Goal: Check status: Check status

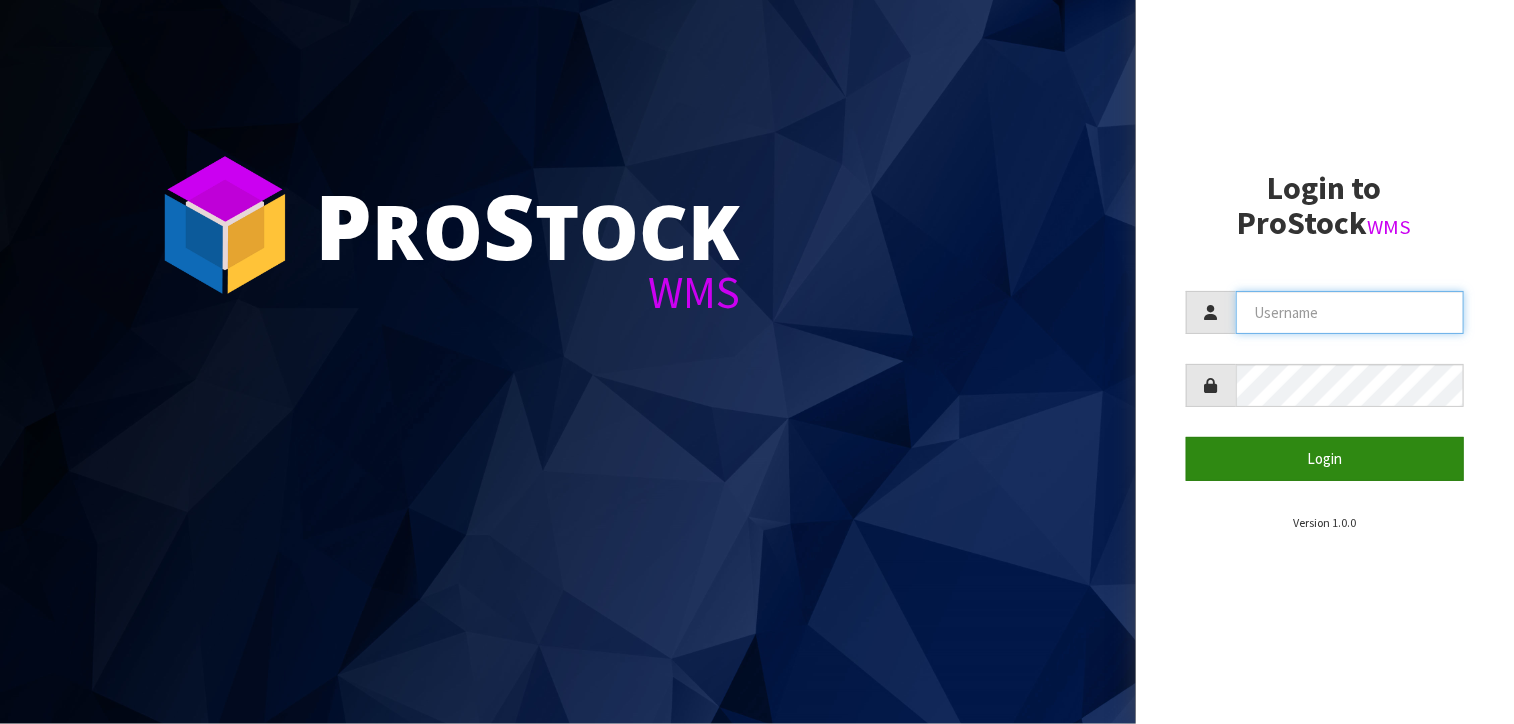
type input "[PERSON_NAME]"
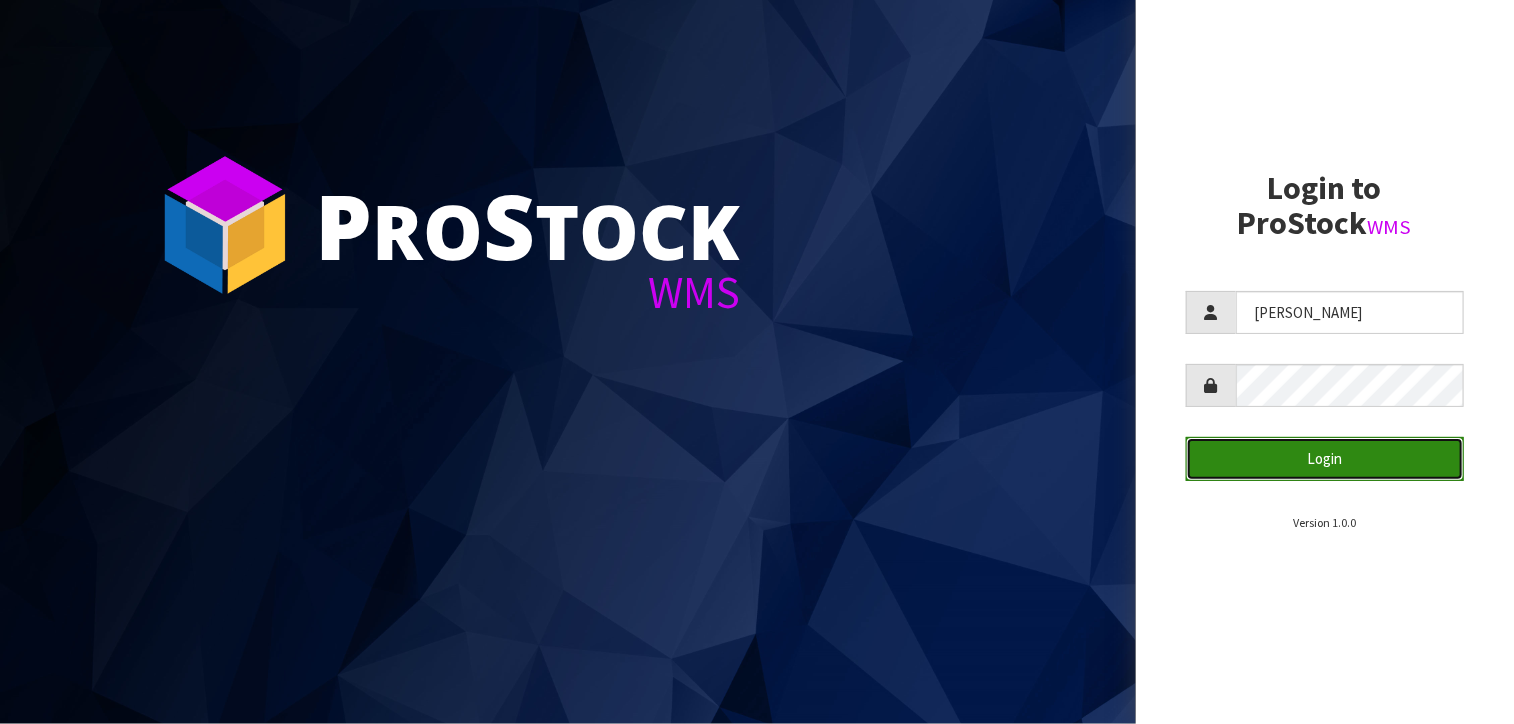
click at [1328, 439] on button "Login" at bounding box center [1325, 458] width 279 height 43
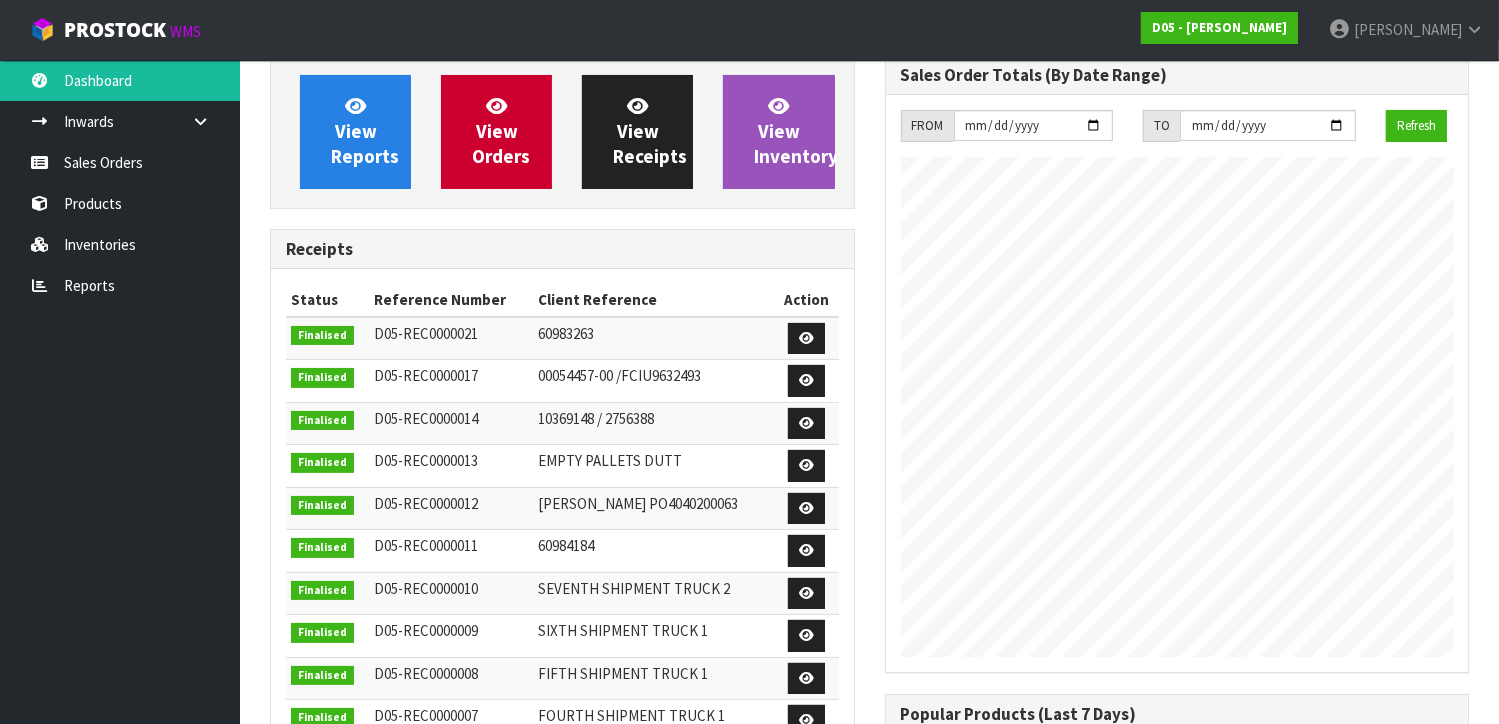
scroll to position [200, 0]
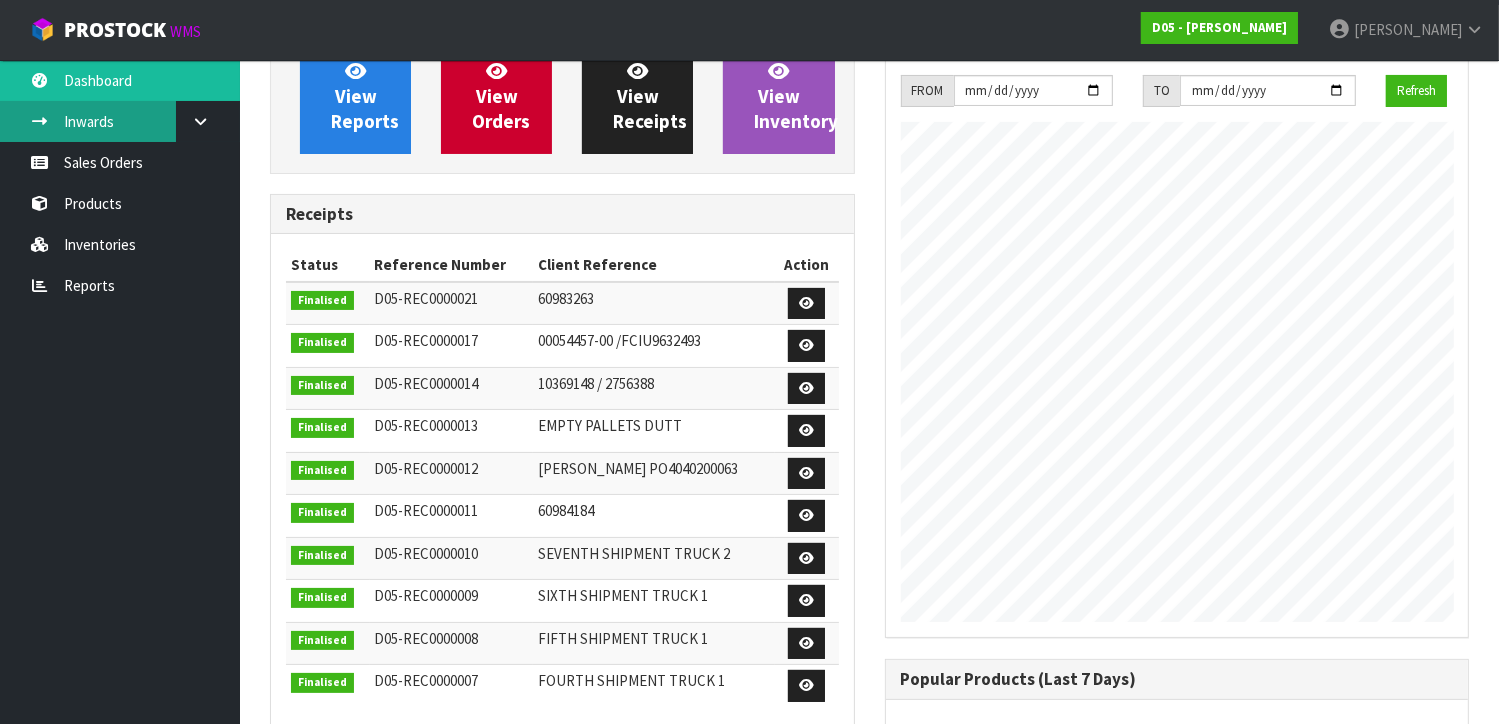
click at [108, 119] on link "Inwards" at bounding box center [120, 121] width 240 height 41
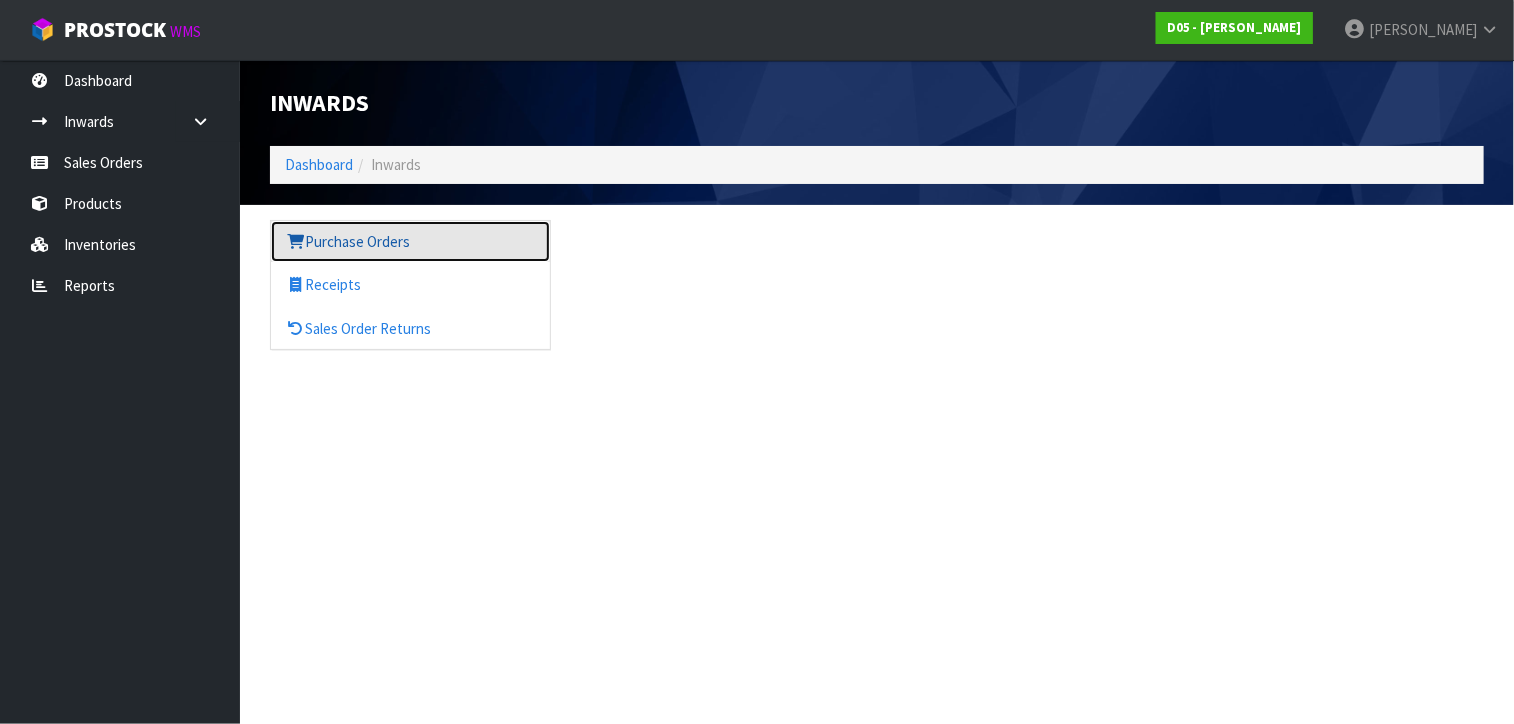
click at [346, 240] on link "Purchase Orders" at bounding box center [410, 241] width 279 height 41
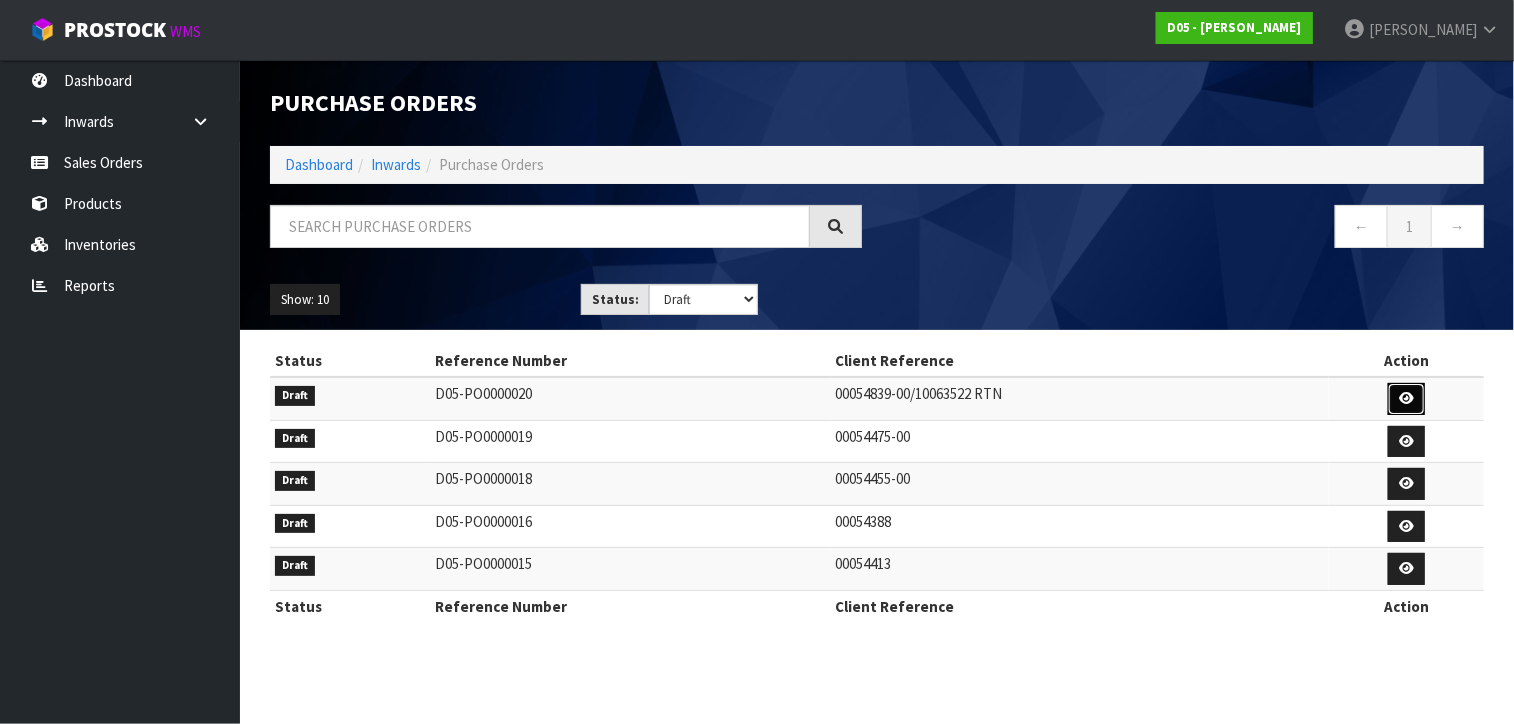
click at [1400, 393] on link at bounding box center [1406, 399] width 37 height 32
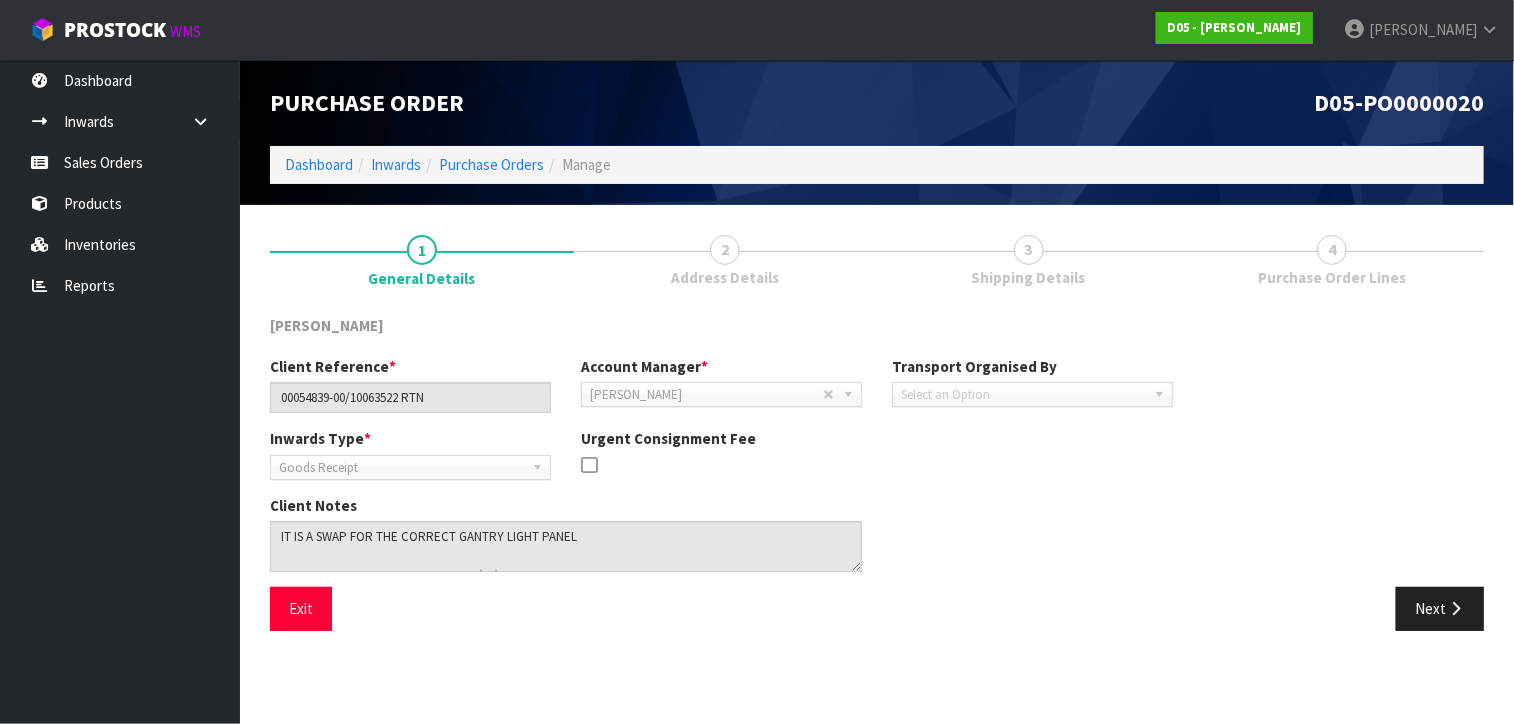
click at [1320, 250] on span "4" at bounding box center [1332, 250] width 30 height 30
click at [1430, 571] on div "Client Reference * 00054839-00/10063522 RTN Account Manager * [PERSON_NAME] [PE…" at bounding box center [877, 471] width 1244 height 231
click at [1430, 587] on button "Next" at bounding box center [1440, 608] width 88 height 43
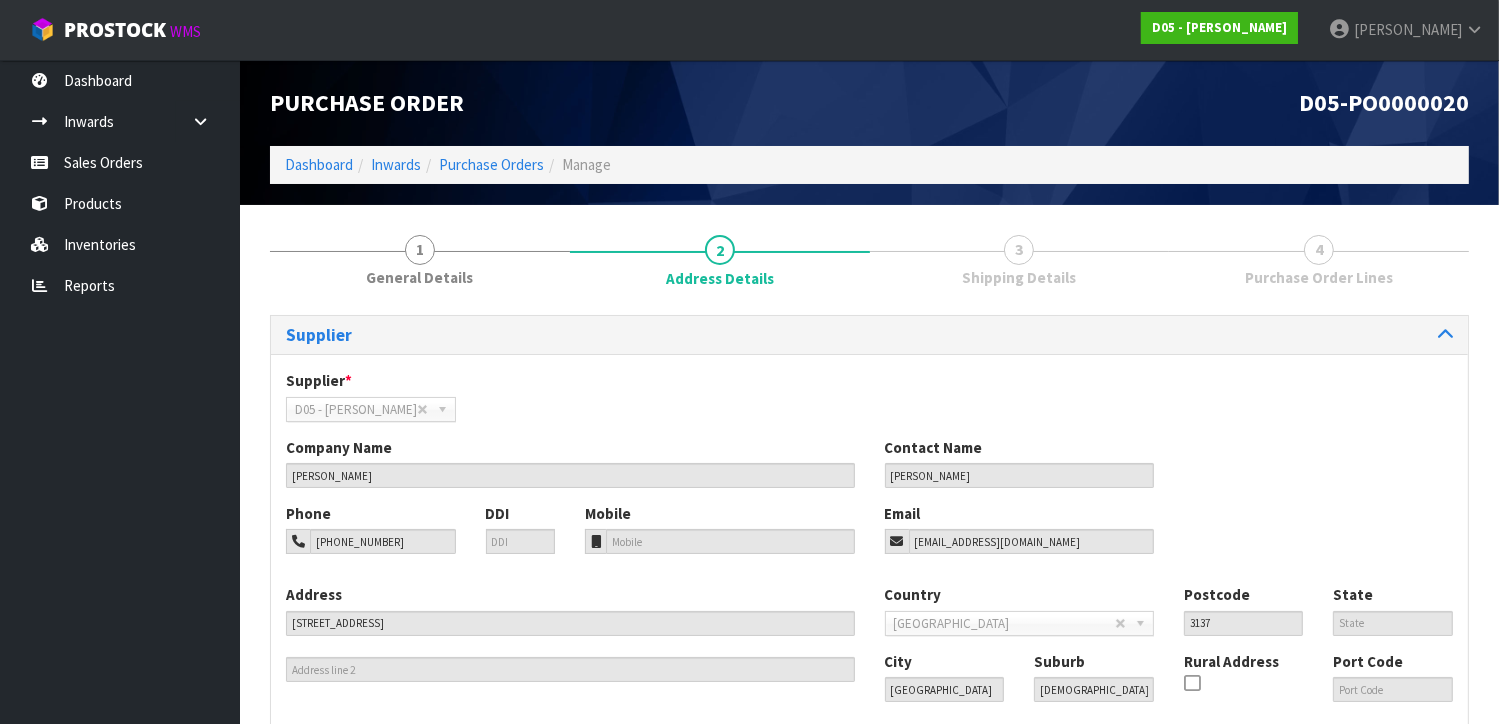
click at [1431, 601] on div "State" at bounding box center [1393, 609] width 150 height 51
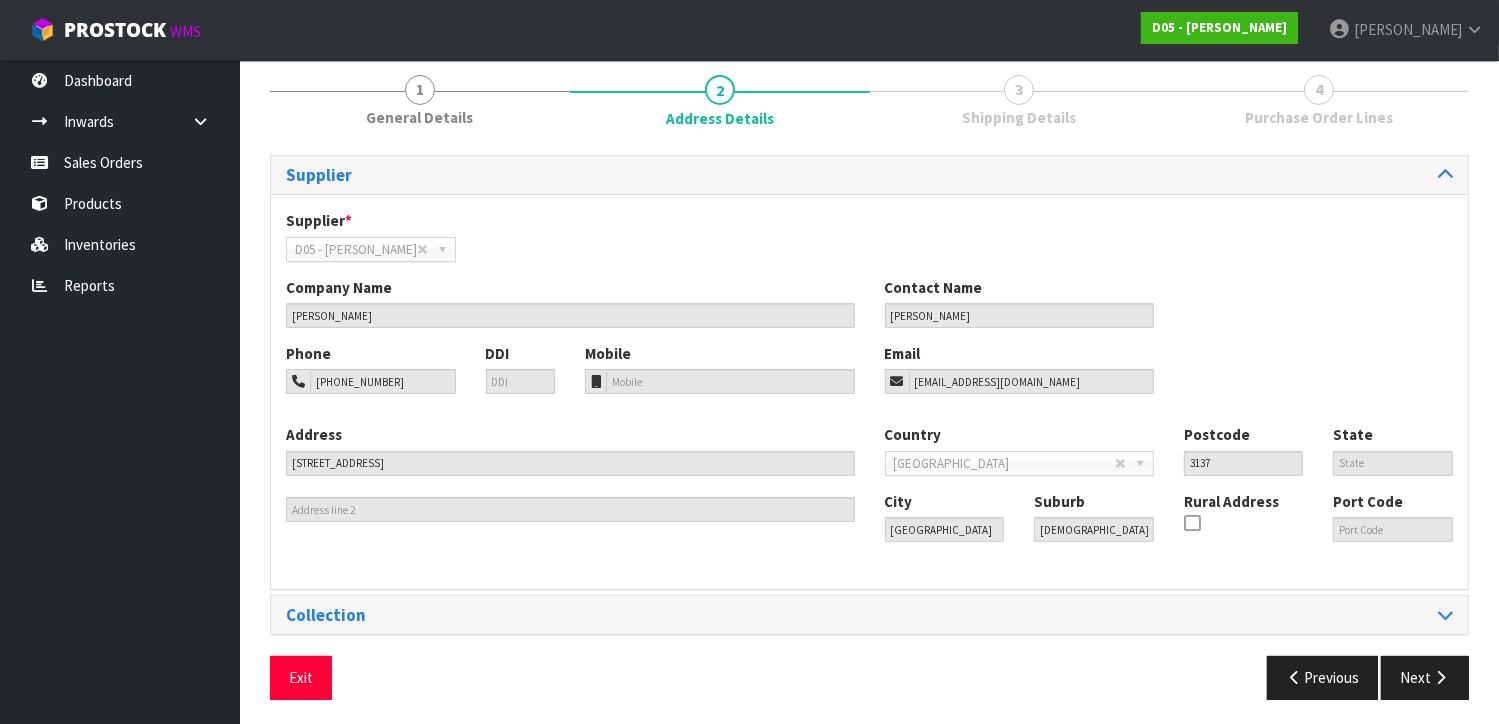
scroll to position [164, 0]
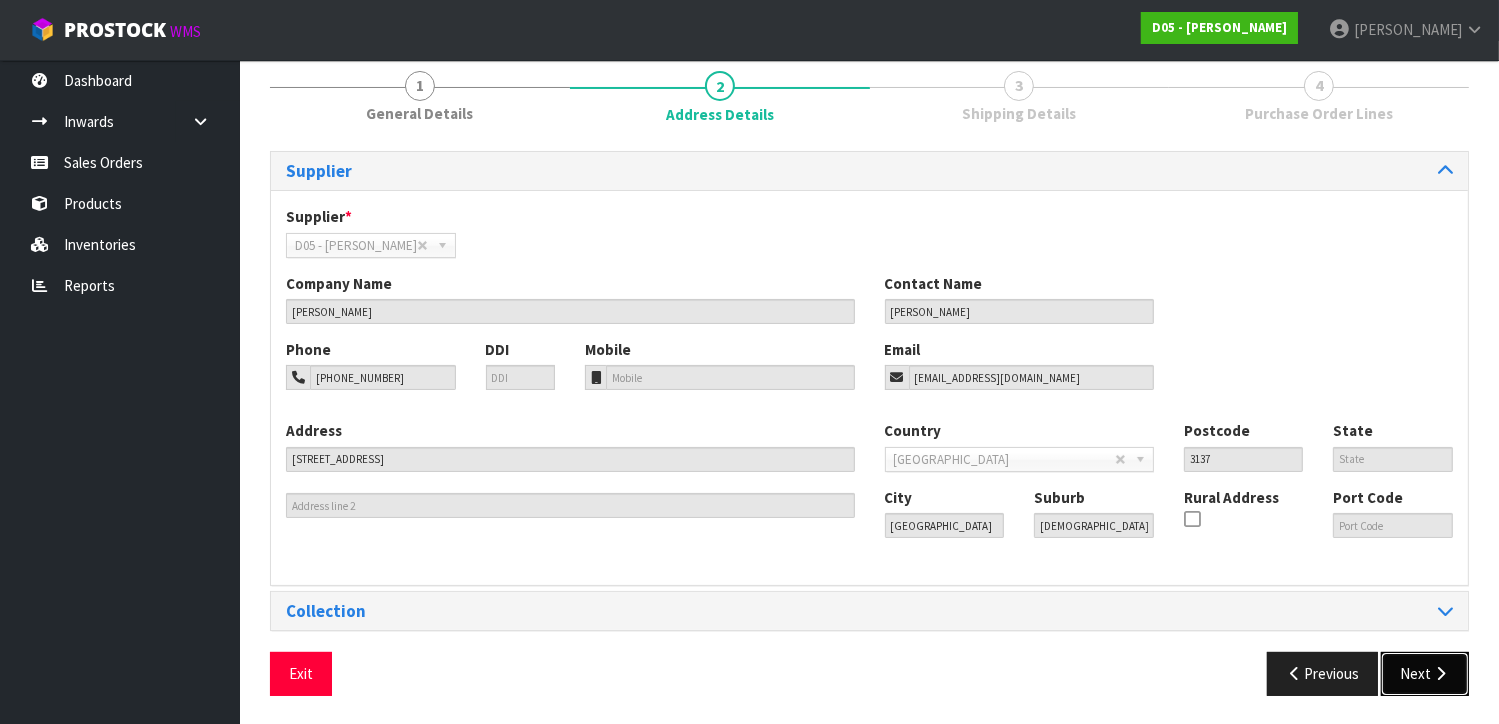
click at [1424, 669] on button "Next" at bounding box center [1425, 673] width 88 height 43
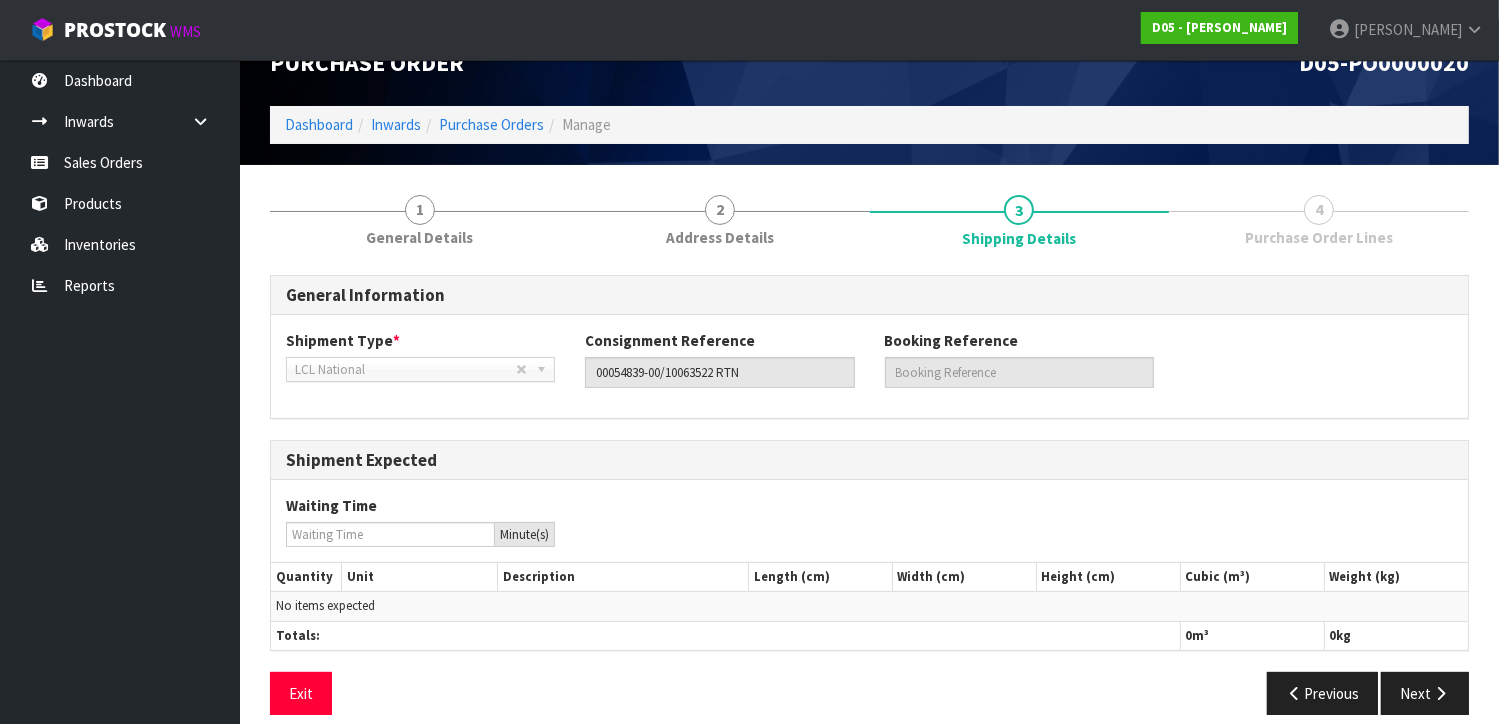
scroll to position [59, 0]
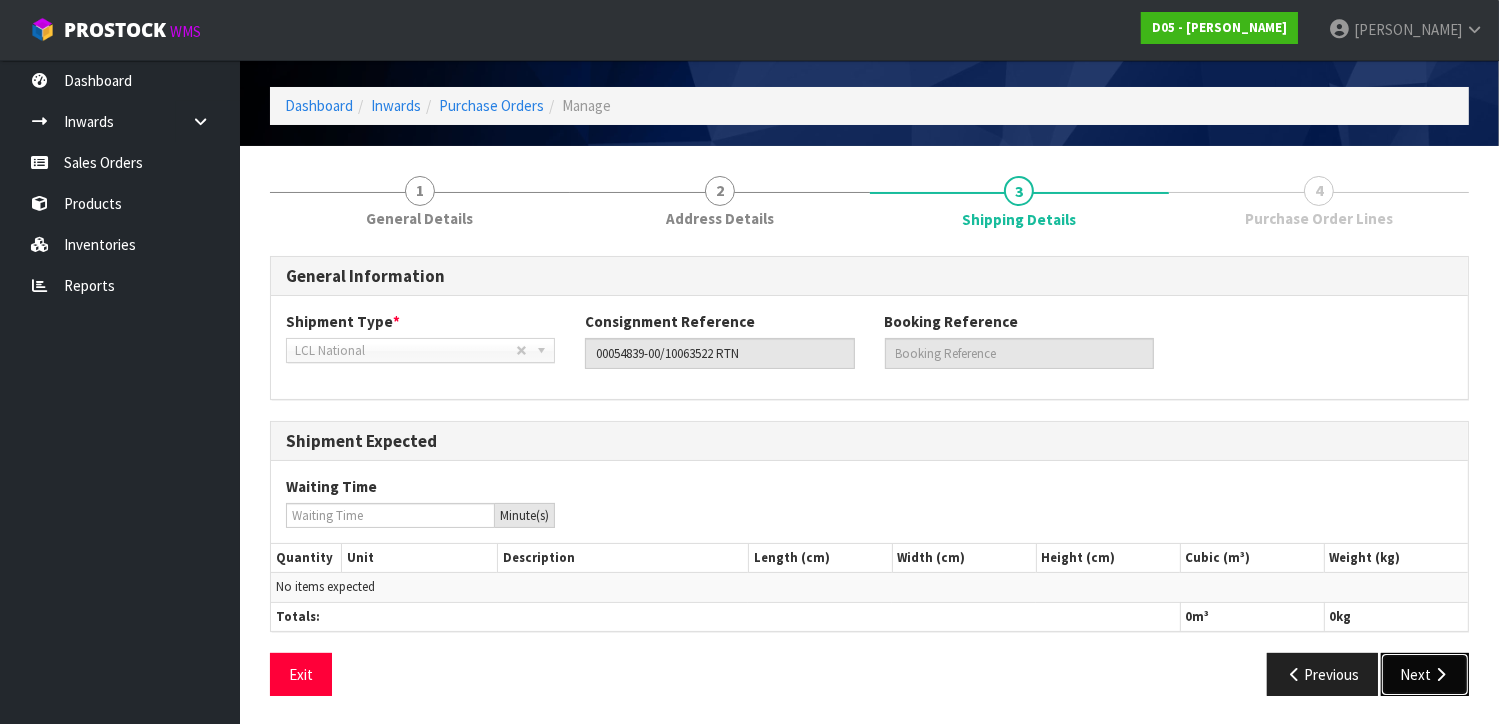
click at [1423, 654] on button "Next" at bounding box center [1425, 674] width 88 height 43
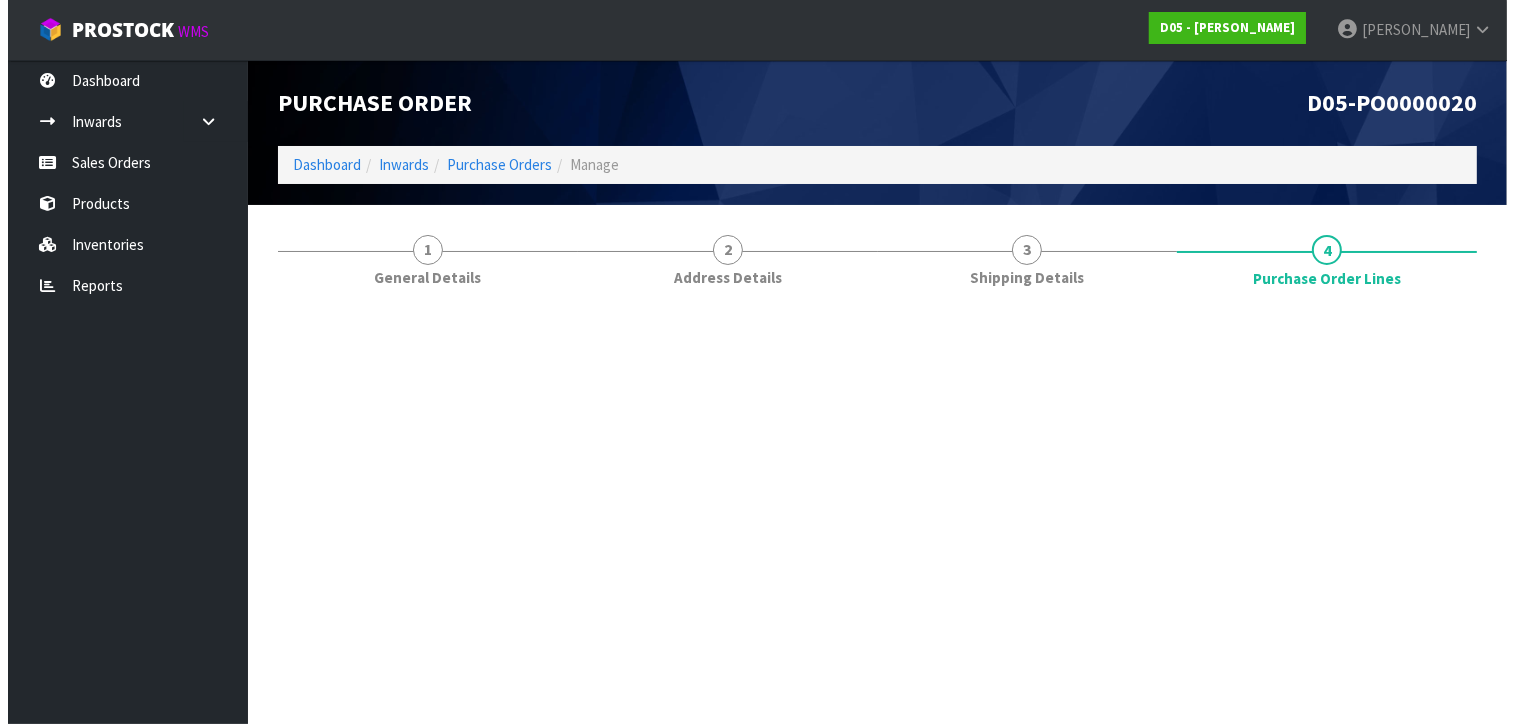
scroll to position [0, 0]
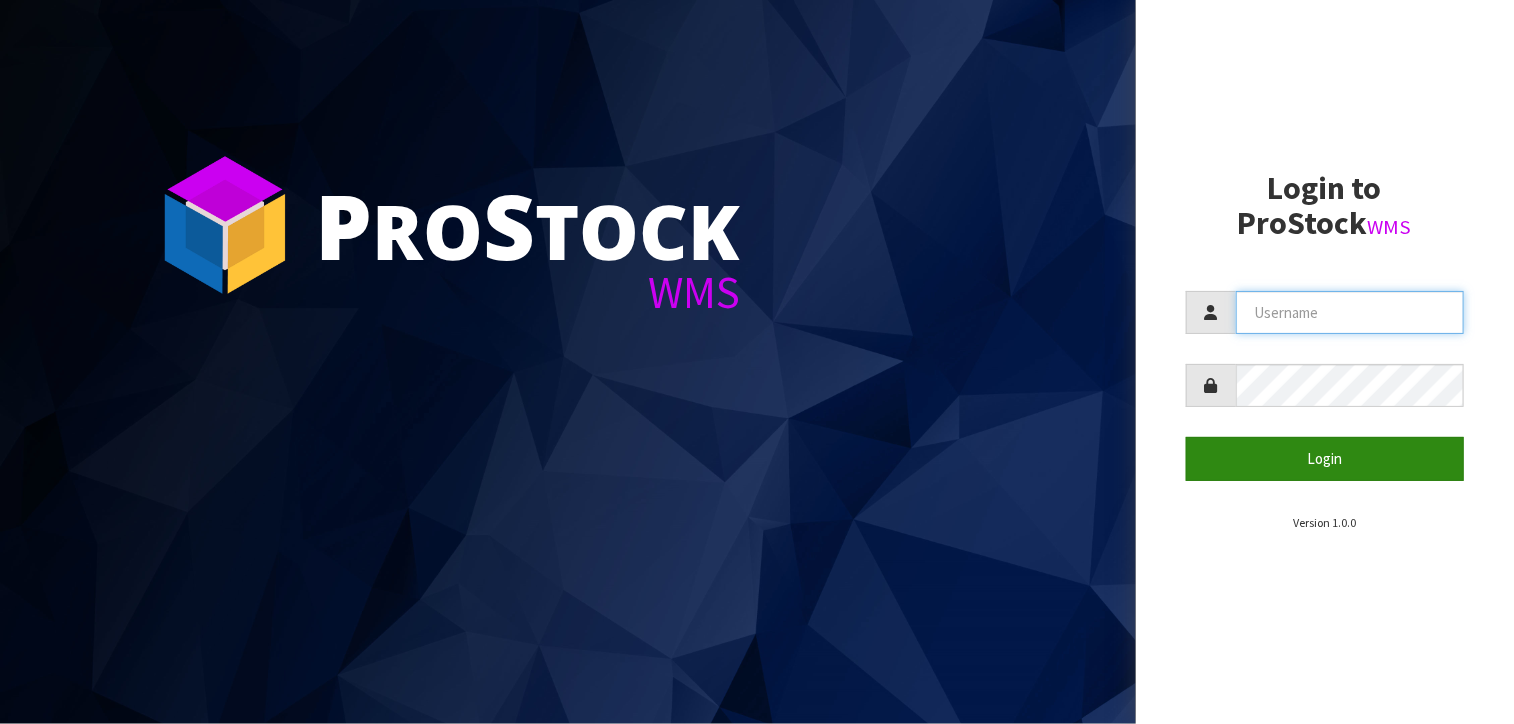
type input "[PERSON_NAME]"
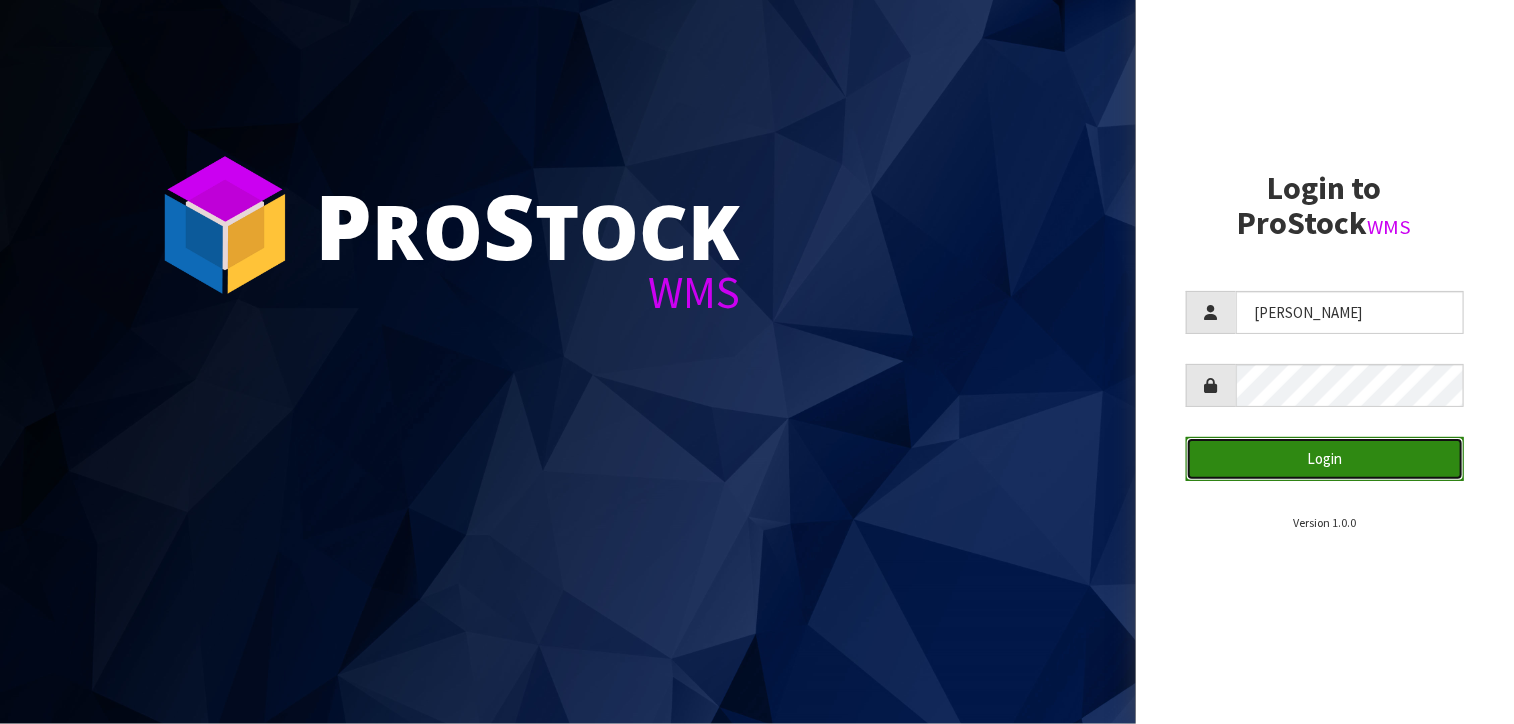
click at [1276, 455] on button "Login" at bounding box center [1325, 458] width 279 height 43
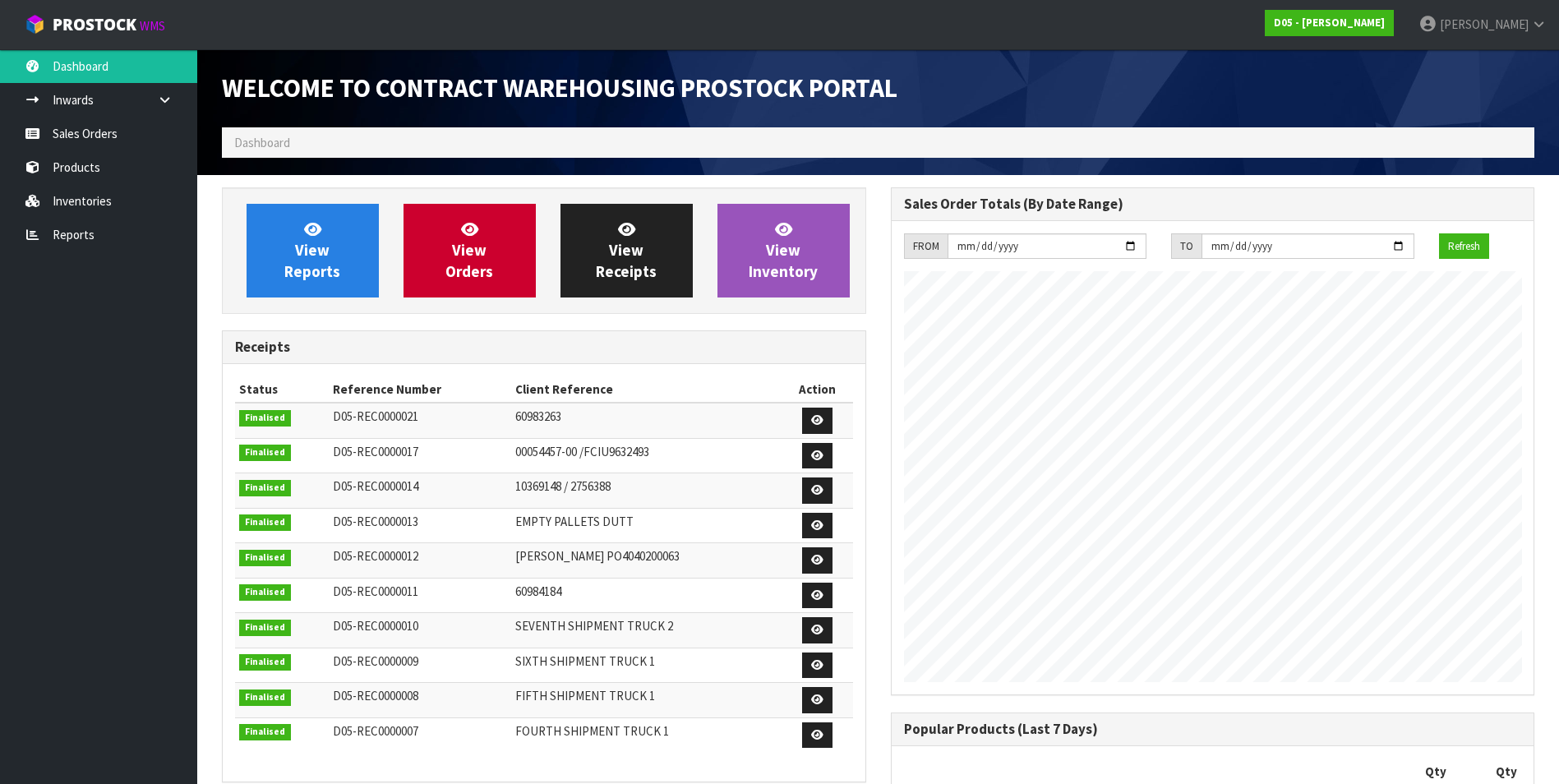
click at [626, 332] on div "Receipts" at bounding box center [544, 348] width 643 height 33
click at [135, 298] on ul "Dashboard Inwards Purchase Orders Receipts Sales Orders Products Inventories Re…" at bounding box center [99, 417] width 197 height 735
click at [493, 351] on h3 "Receipts" at bounding box center [544, 347] width 618 height 16
click at [428, 319] on div "View Reports View Orders View Receipts View Inventory Receipts Status Reference…" at bounding box center [544, 567] width 669 height 759
click at [451, 358] on div "Receipts" at bounding box center [544, 348] width 643 height 33
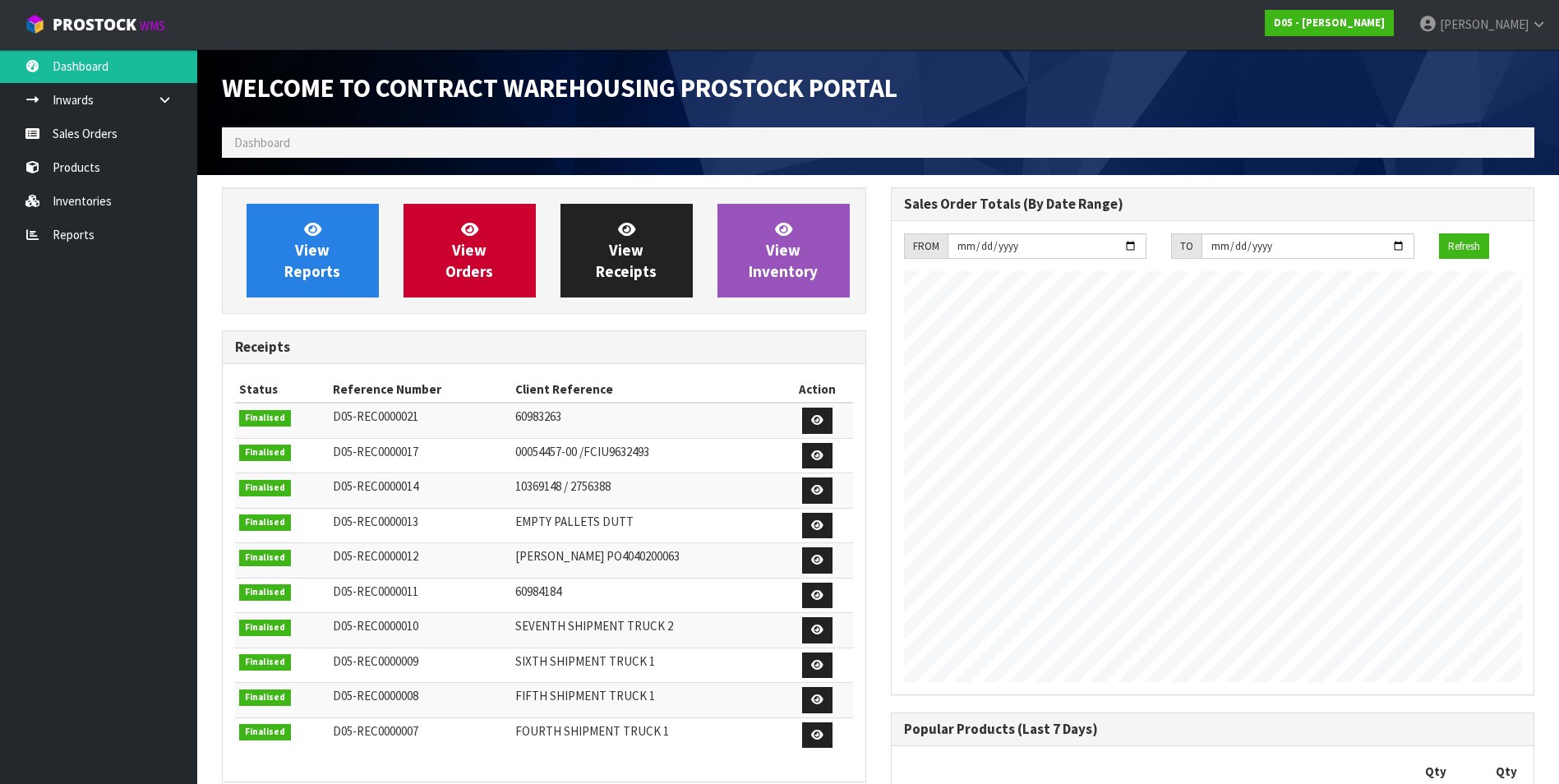
click at [390, 360] on div "Receipts" at bounding box center [544, 348] width 643 height 33
drag, startPoint x: 529, startPoint y: 405, endPoint x: 536, endPoint y: 419, distance: 15.7
click at [529, 405] on td "60983263" at bounding box center [646, 420] width 270 height 35
click at [545, 410] on span "60983263" at bounding box center [538, 416] width 46 height 16
click at [542, 419] on span "60983263" at bounding box center [538, 416] width 46 height 16
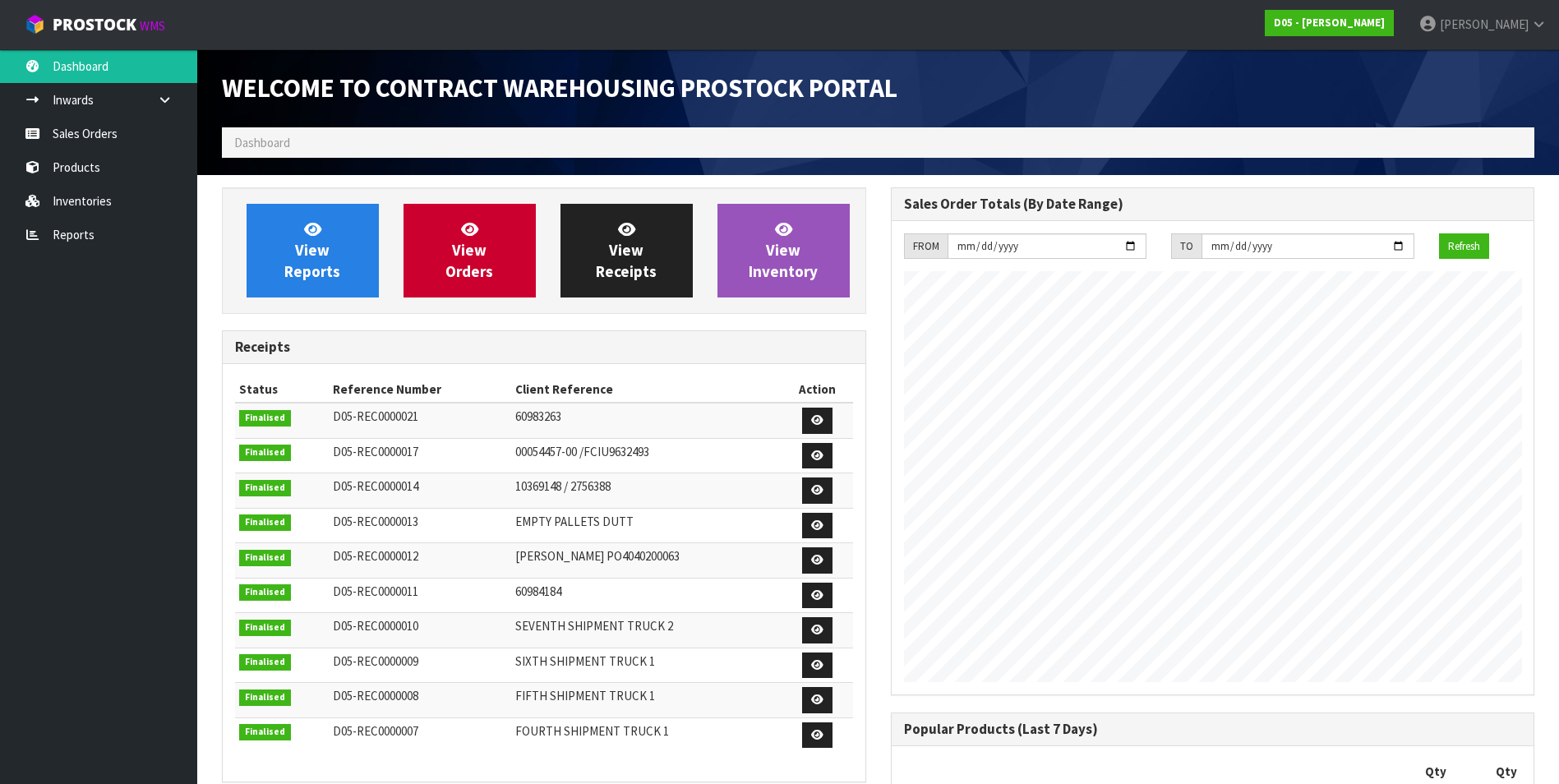
click at [542, 423] on span "60983263" at bounding box center [538, 416] width 46 height 16
click at [539, 419] on span "60983263" at bounding box center [538, 416] width 46 height 16
drag, startPoint x: 539, startPoint y: 419, endPoint x: 593, endPoint y: 447, distance: 60.8
click at [593, 447] on span "00054457-00 /FCIU9632493" at bounding box center [582, 451] width 134 height 16
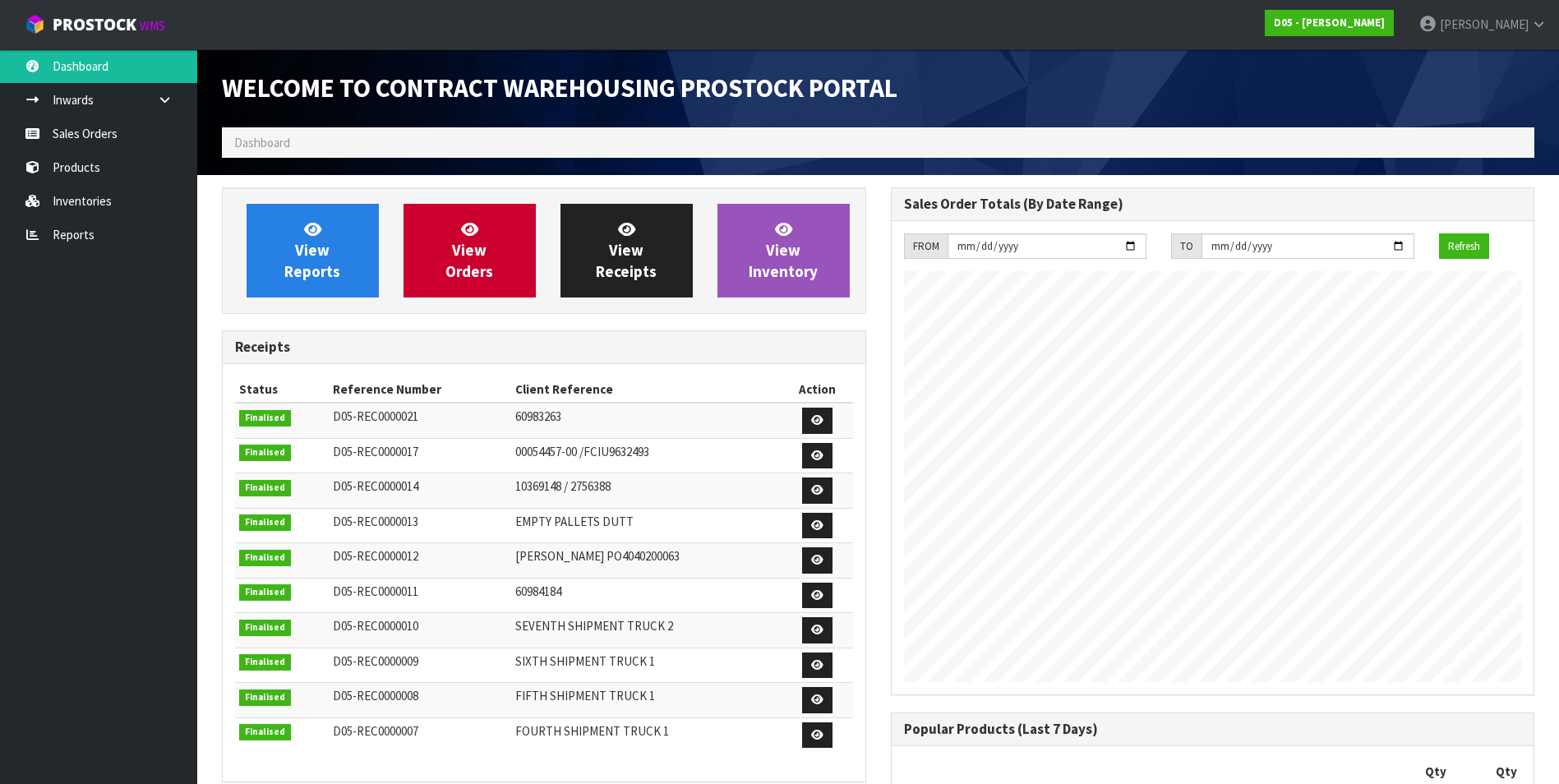
click at [630, 454] on span "00054457-00 /FCIU9632493" at bounding box center [582, 451] width 134 height 16
click at [579, 477] on td "10369148 / 2756388" at bounding box center [646, 491] width 270 height 35
click at [630, 348] on h3 "Receipts" at bounding box center [544, 347] width 618 height 16
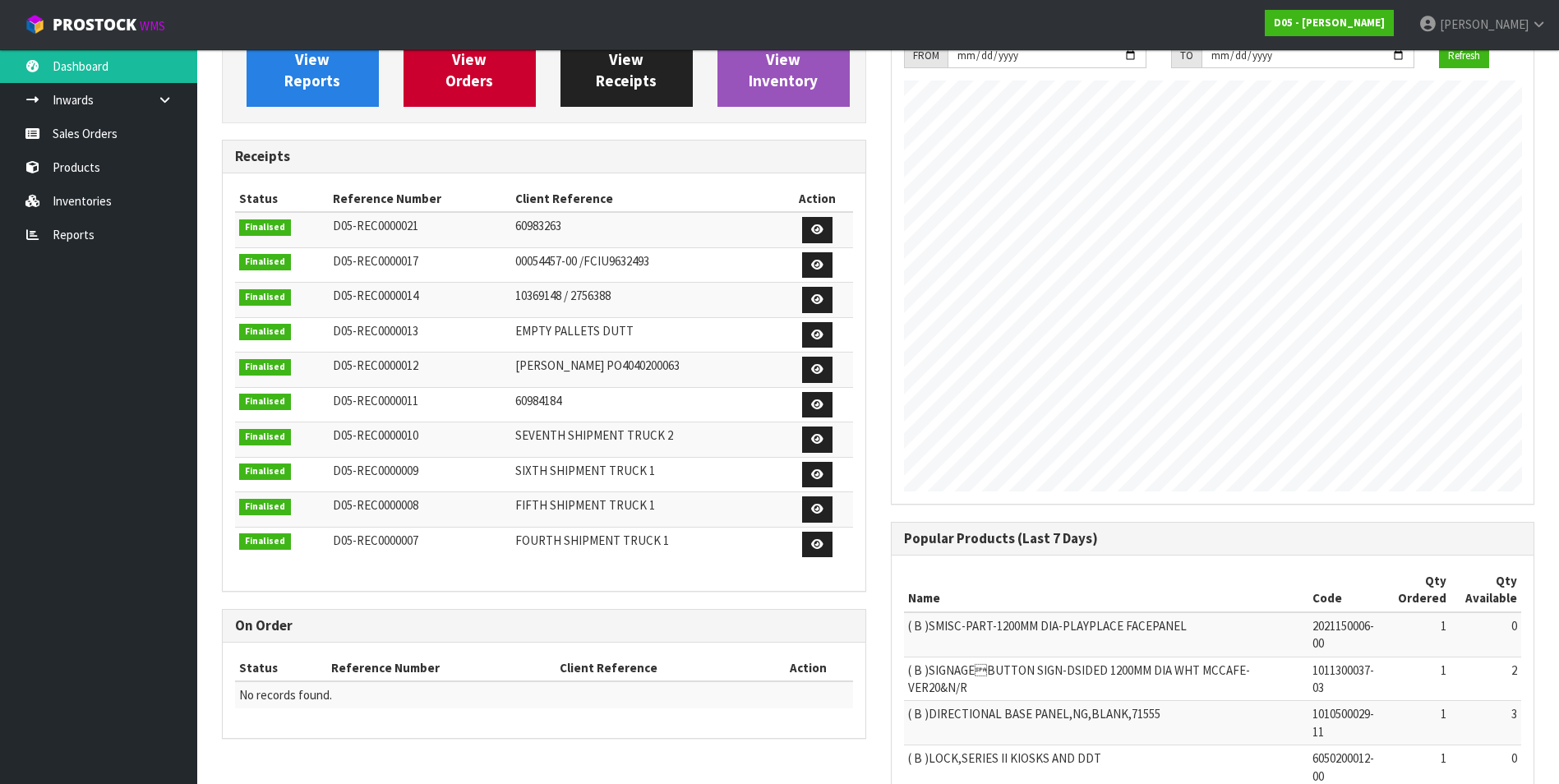
scroll to position [164, 0]
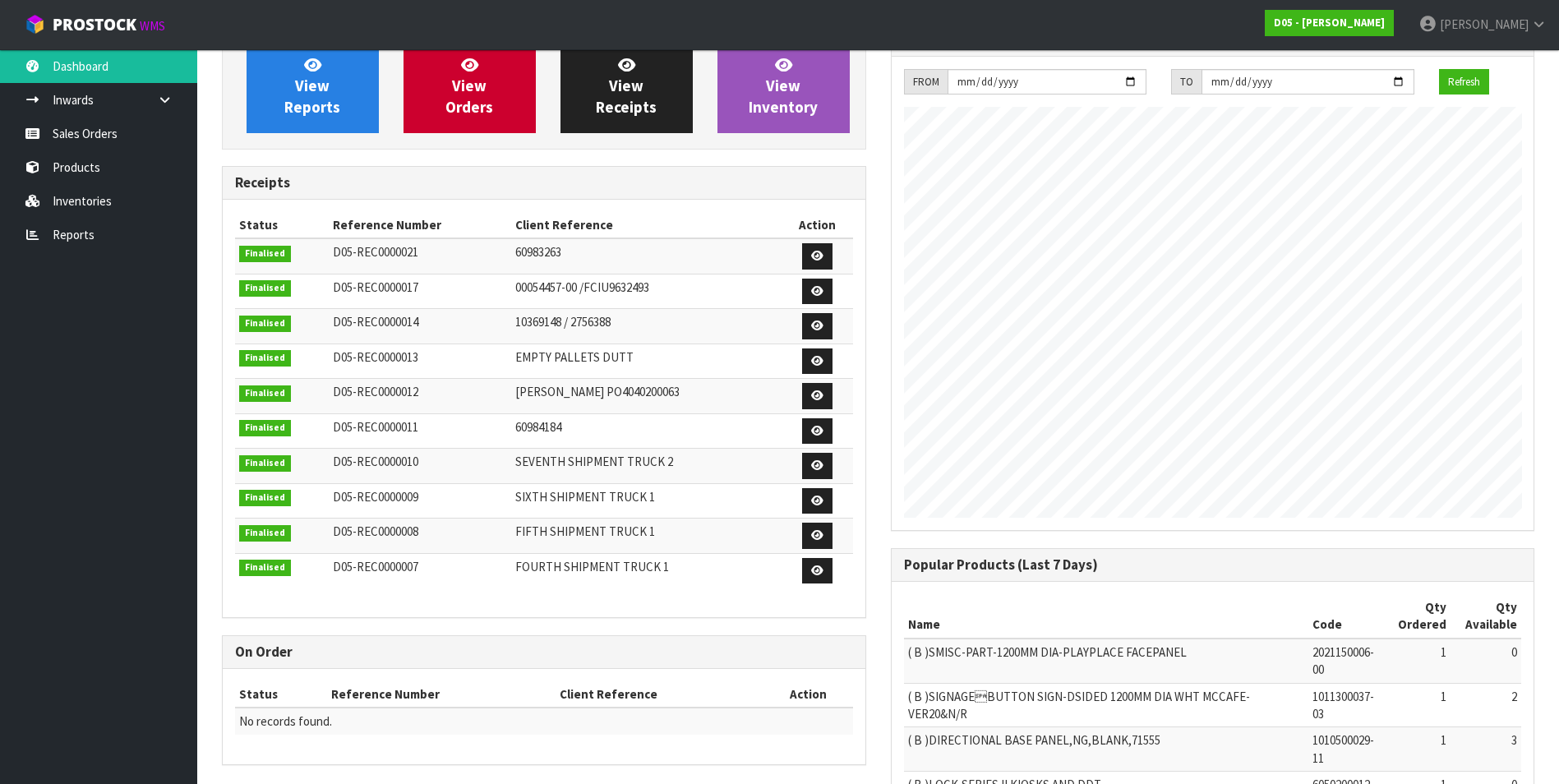
click at [150, 340] on ul "Dashboard Inwards Purchase Orders Receipts Sales Orders Products Inventories Re…" at bounding box center [99, 417] width 197 height 735
click at [473, 367] on td "D05-REC0000013" at bounding box center [420, 361] width 183 height 35
